Goal: Task Accomplishment & Management: Manage account settings

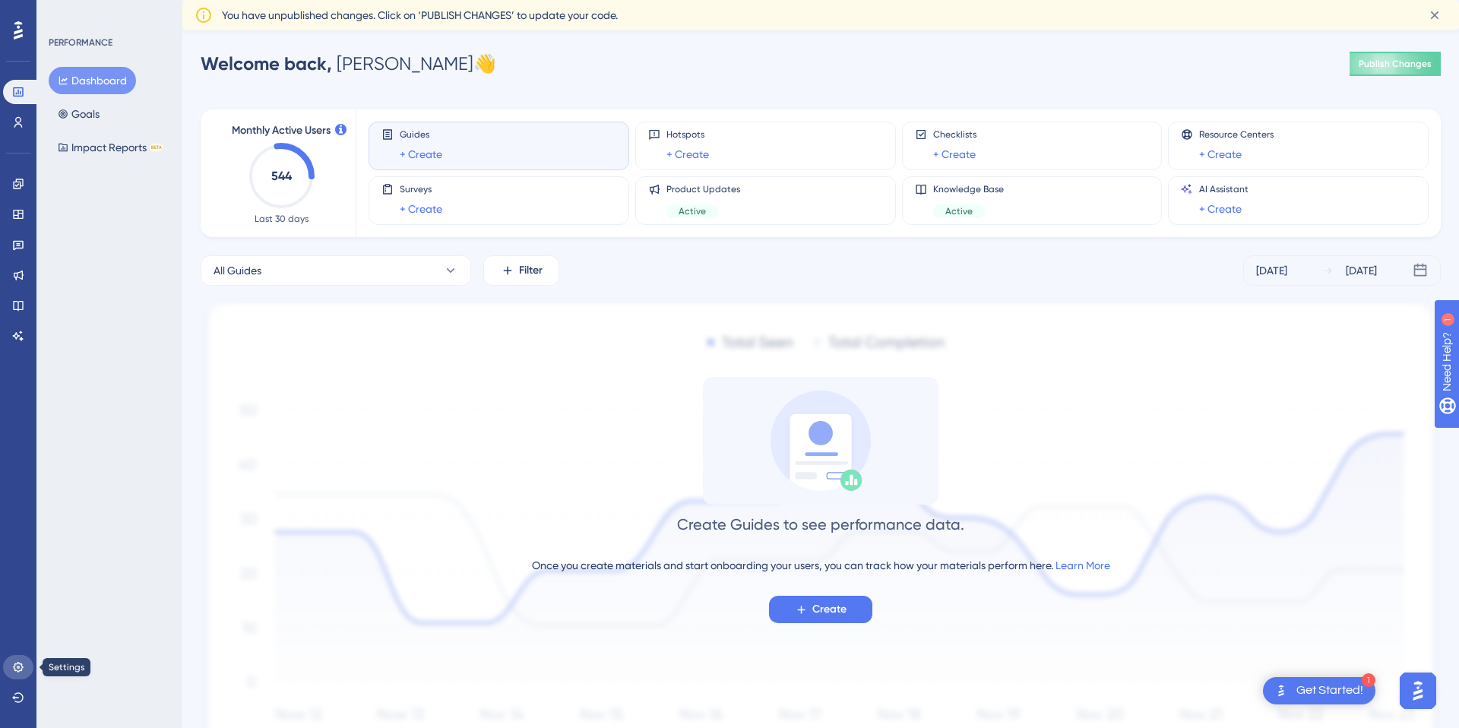
click at [21, 656] on link at bounding box center [18, 667] width 30 height 24
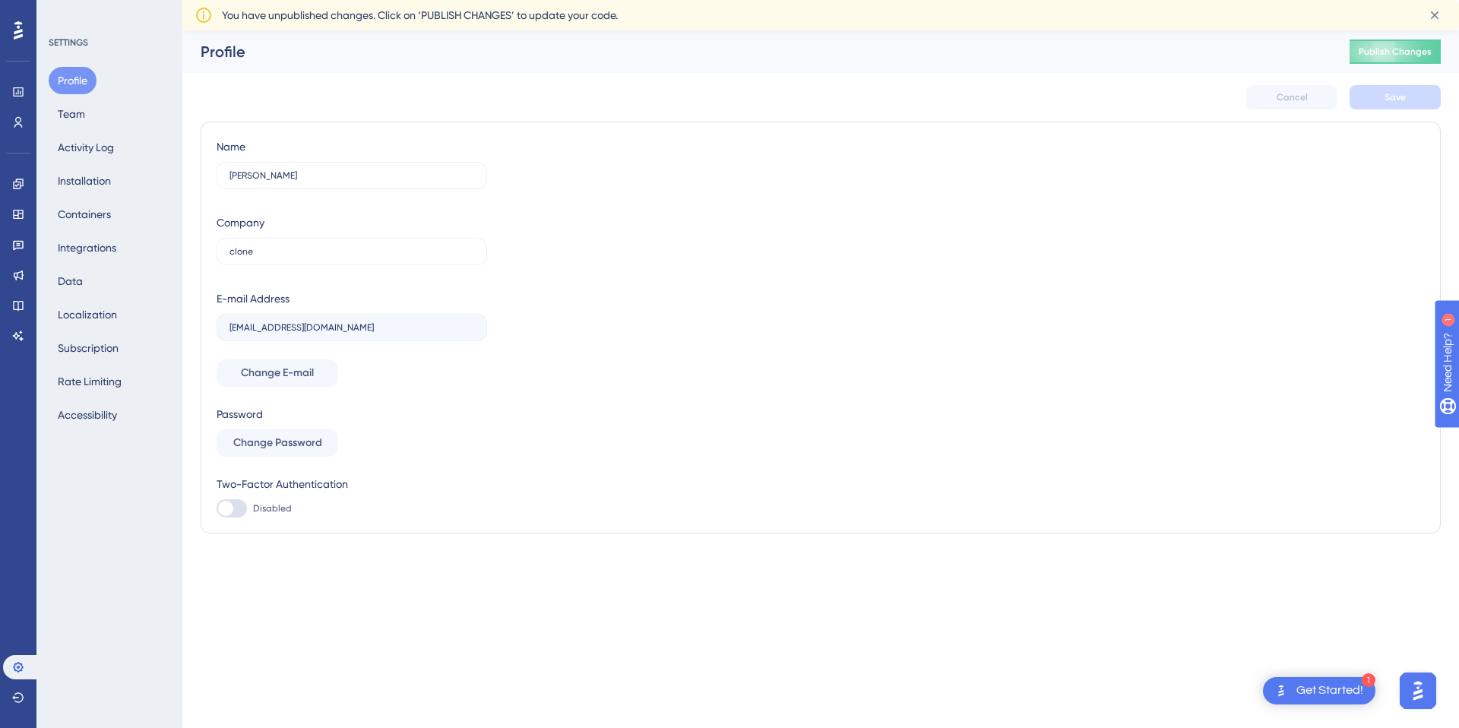
click at [95, 119] on div "Profile Team Activity Log Installation Containers Integrations Data Localizatio…" at bounding box center [110, 248] width 123 height 362
click at [82, 111] on button "Team" at bounding box center [72, 113] width 46 height 27
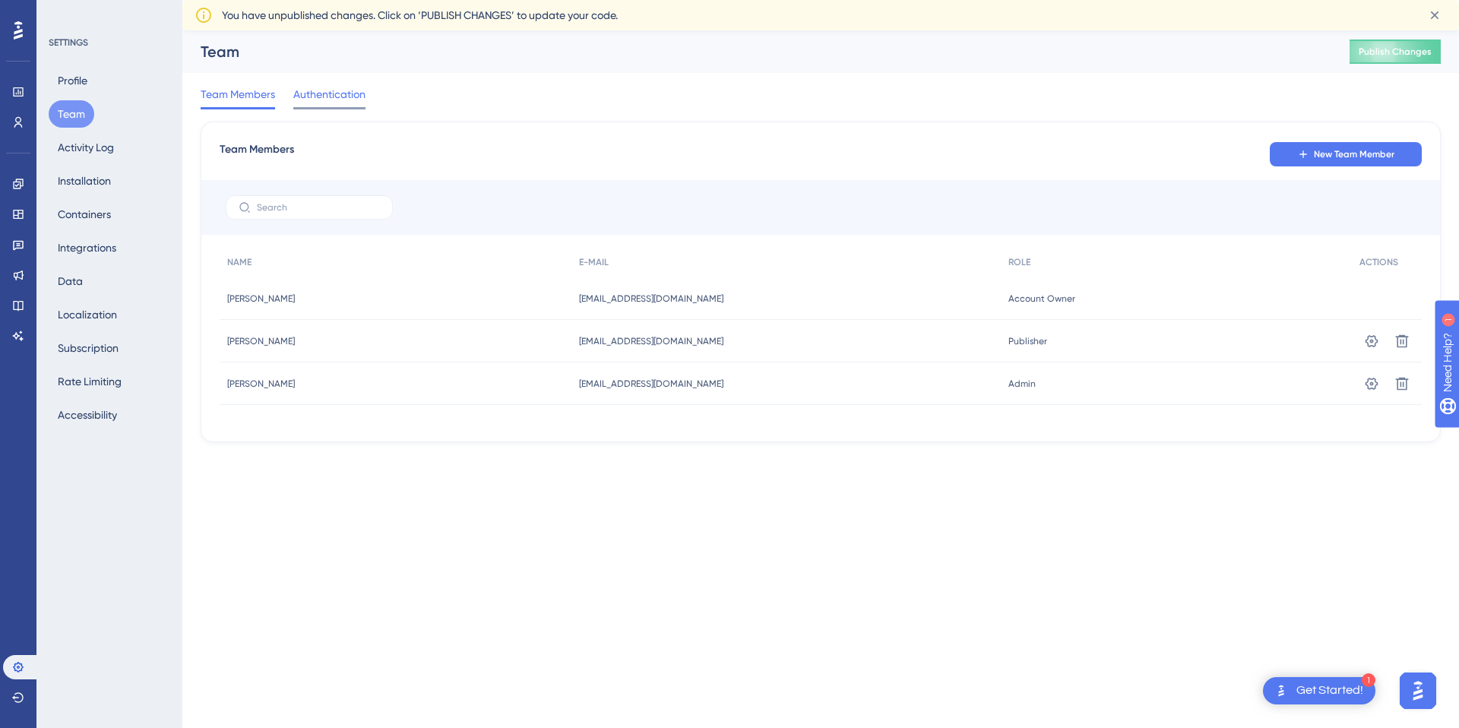
click at [345, 95] on span "Authentication" at bounding box center [329, 94] width 72 height 18
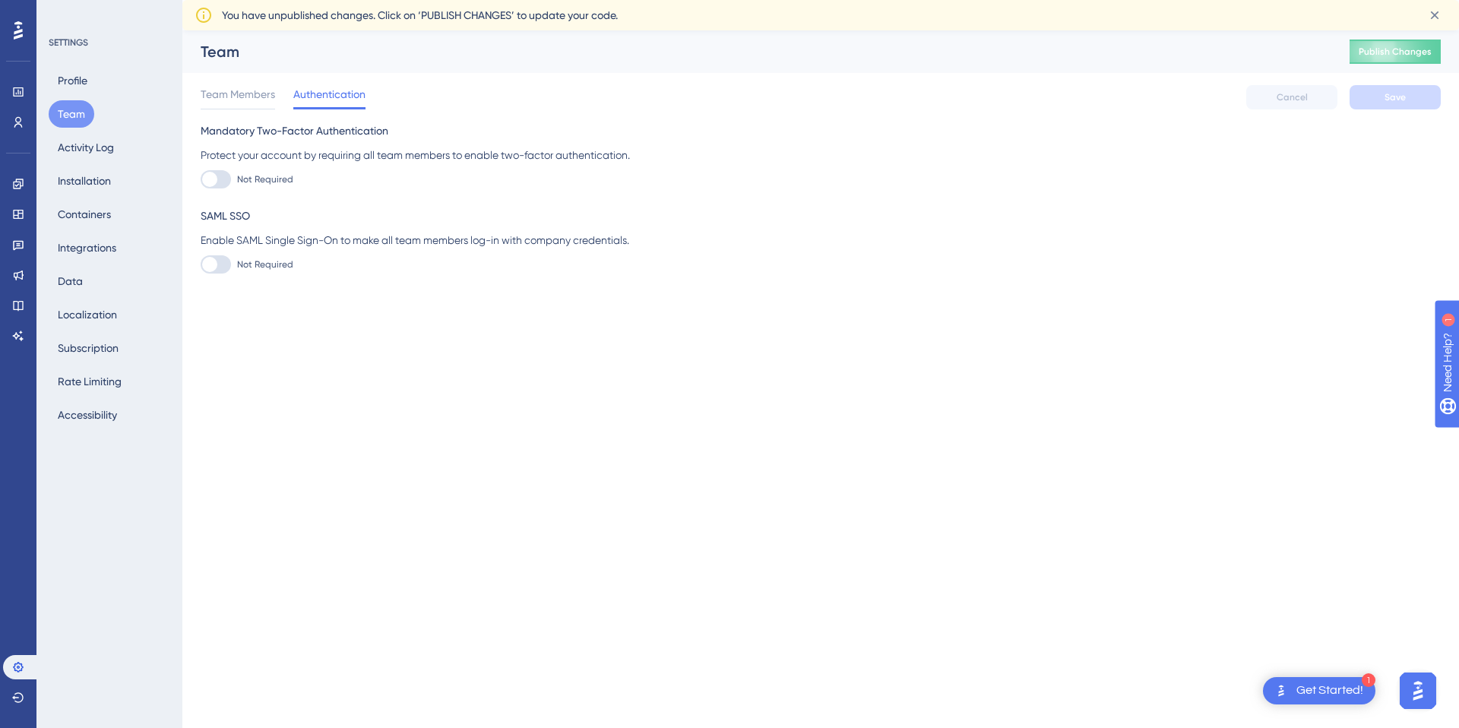
click at [217, 263] on div at bounding box center [209, 264] width 15 height 15
click at [201, 264] on input "Not Required" at bounding box center [200, 264] width 1 height 1
checkbox input "false"
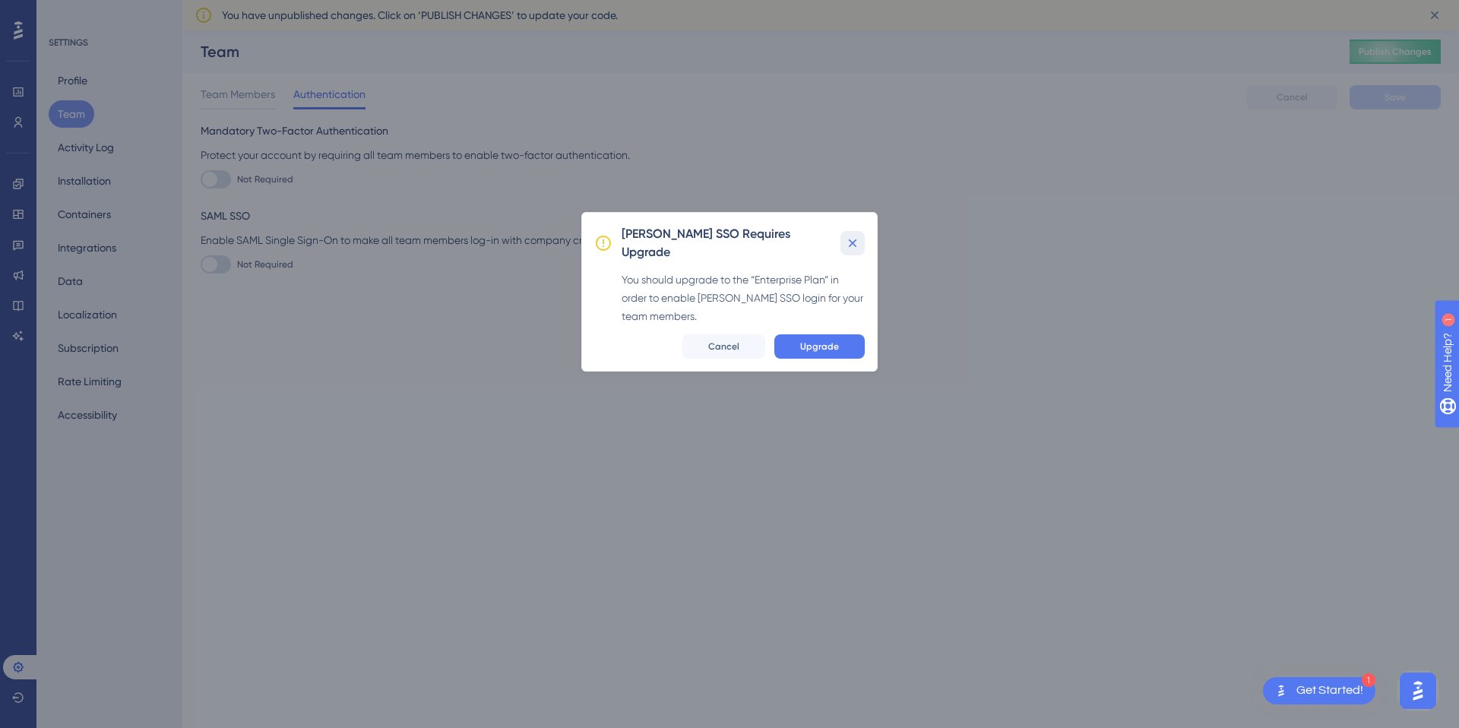
click at [850, 239] on icon at bounding box center [853, 243] width 8 height 8
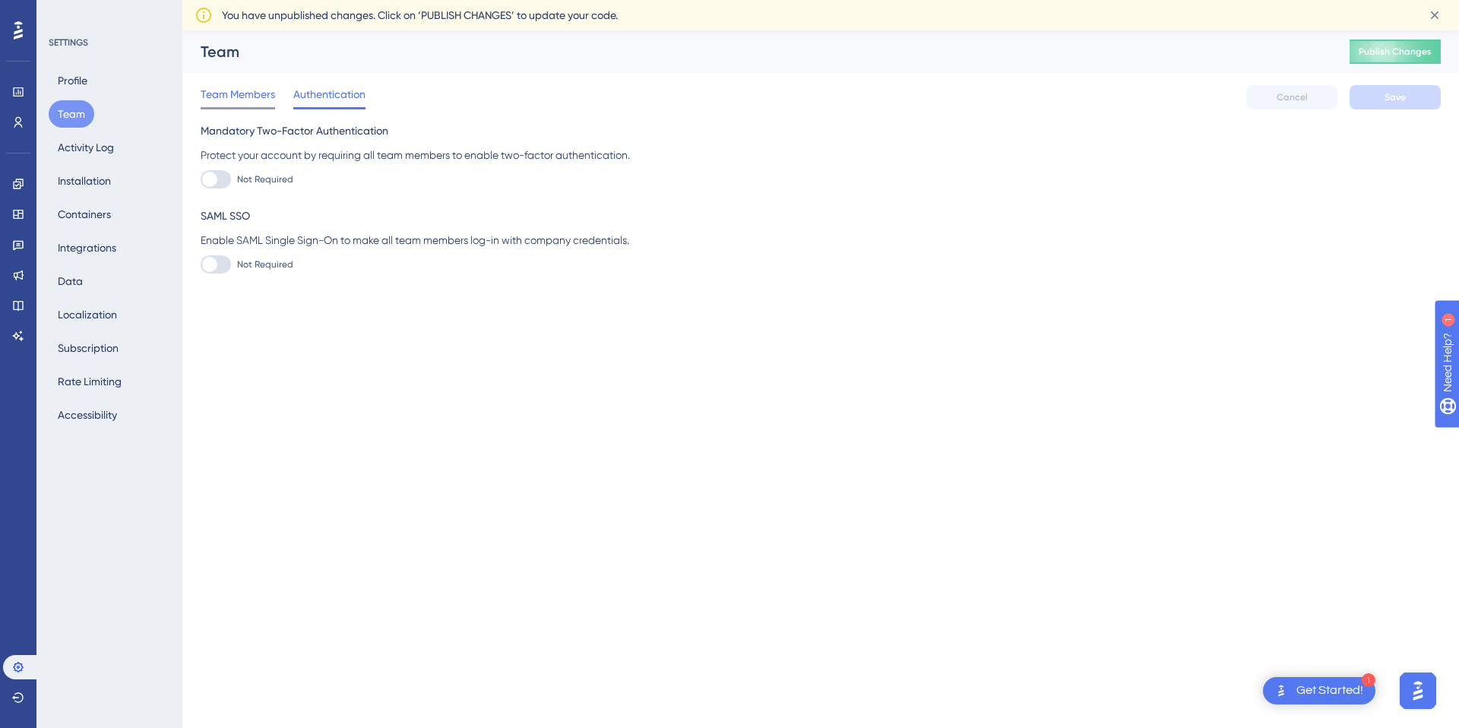
click at [237, 92] on span "Team Members" at bounding box center [238, 94] width 74 height 18
